Goal: Task Accomplishment & Management: Manage account settings

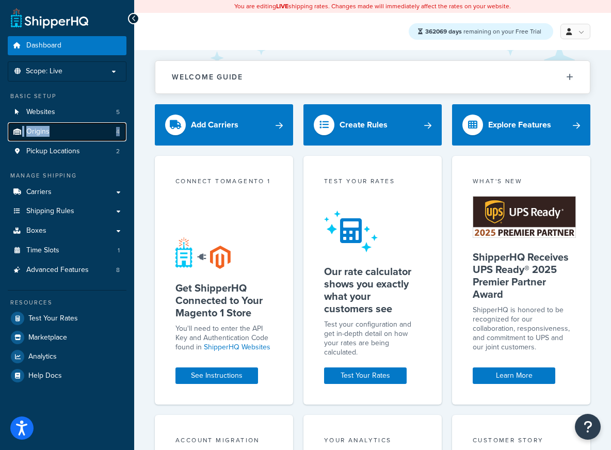
click at [57, 132] on link "Origins 4" at bounding box center [67, 131] width 119 height 19
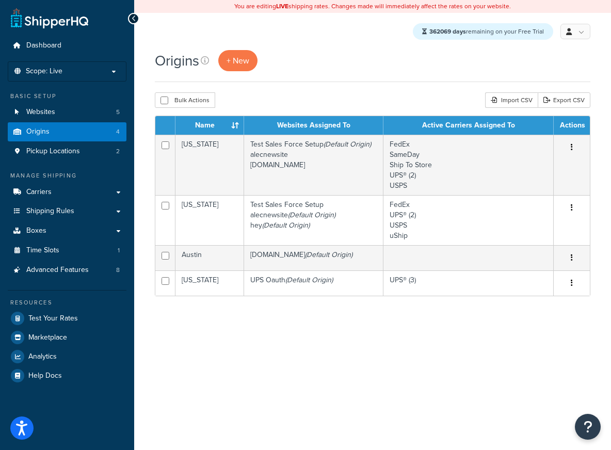
click at [175, 67] on h1 "Origins" at bounding box center [177, 61] width 44 height 20
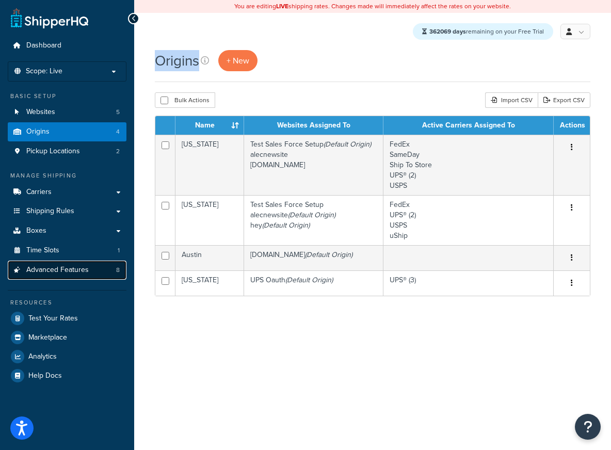
click at [61, 267] on span "Advanced Features" at bounding box center [57, 270] width 62 height 9
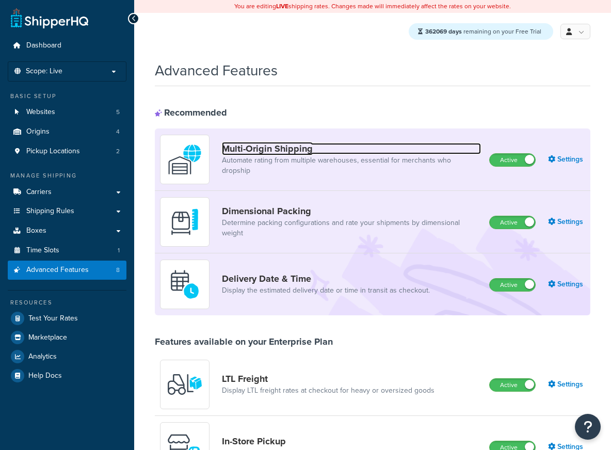
click at [374, 152] on link "Multi-Origin Shipping" at bounding box center [351, 148] width 259 height 11
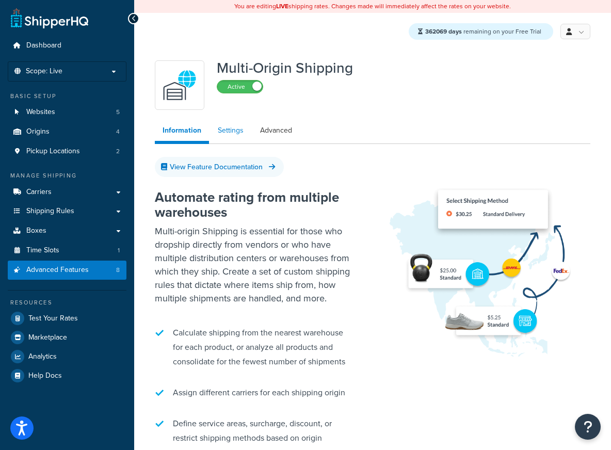
click at [235, 133] on link "Settings" at bounding box center [230, 130] width 41 height 21
select select "false"
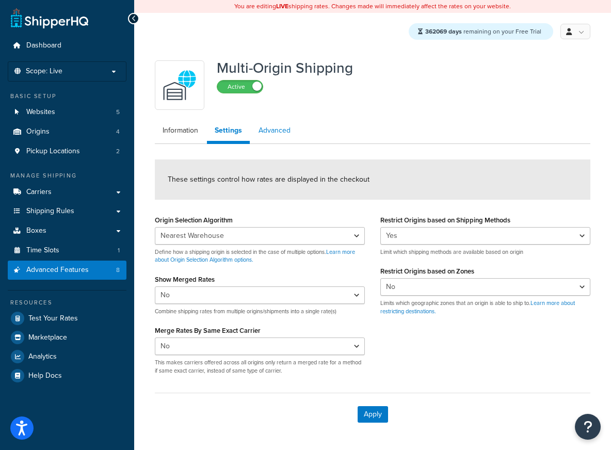
click at [268, 129] on link "Advanced" at bounding box center [274, 130] width 47 height 21
select select "false"
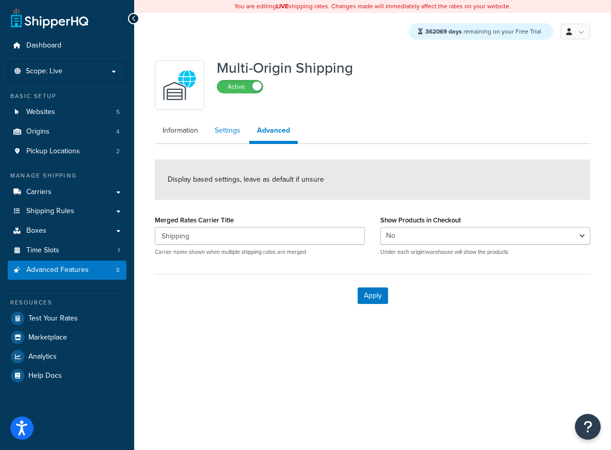
click at [224, 135] on link "Settings" at bounding box center [227, 130] width 41 height 21
select select "false"
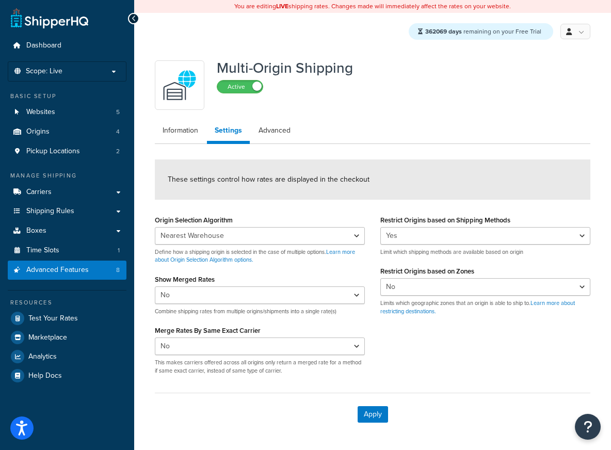
click at [412, 271] on label "Restrict Origins based on Zones" at bounding box center [427, 271] width 94 height 8
click at [412, 278] on select "Yes No" at bounding box center [485, 287] width 210 height 18
click at [412, 271] on label "Restrict Origins based on Zones" at bounding box center [427, 271] width 94 height 8
click at [412, 278] on select "Yes No" at bounding box center [485, 287] width 210 height 18
click at [487, 267] on div "Restrict Origins based on Zones Yes No Limits which geographic zones that an or…" at bounding box center [485, 290] width 210 height 52
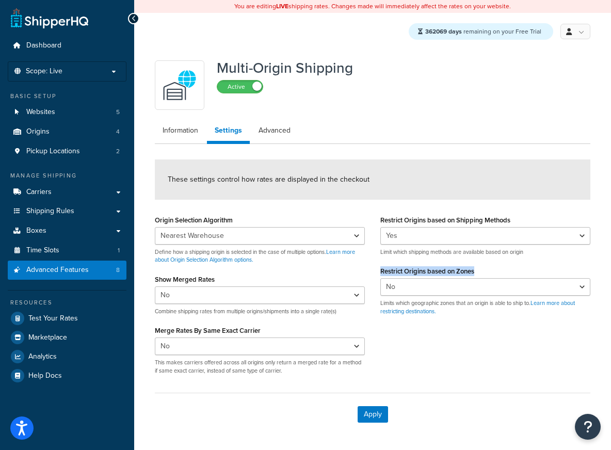
drag, startPoint x: 486, startPoint y: 270, endPoint x: 377, endPoint y: 273, distance: 109.9
click at [377, 273] on div "Restrict Origins based on Shipping Methods Yes No Limit which shipping methods …" at bounding box center [484, 268] width 225 height 110
copy label "Restrict Origins based on Zones"
click at [287, 133] on link "Advanced" at bounding box center [274, 130] width 47 height 21
select select "false"
